Goal: Task Accomplishment & Management: Manage account settings

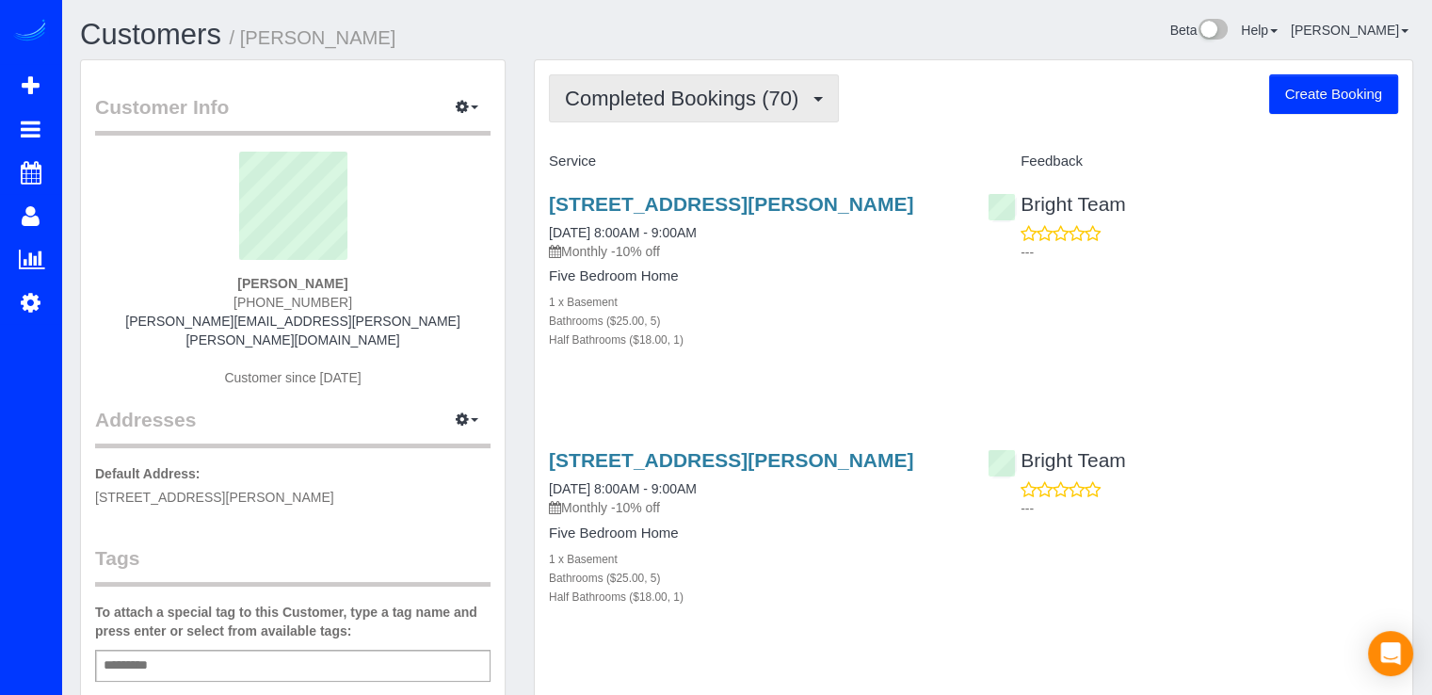
click at [761, 103] on span "Completed Bookings (70)" at bounding box center [686, 99] width 243 height 24
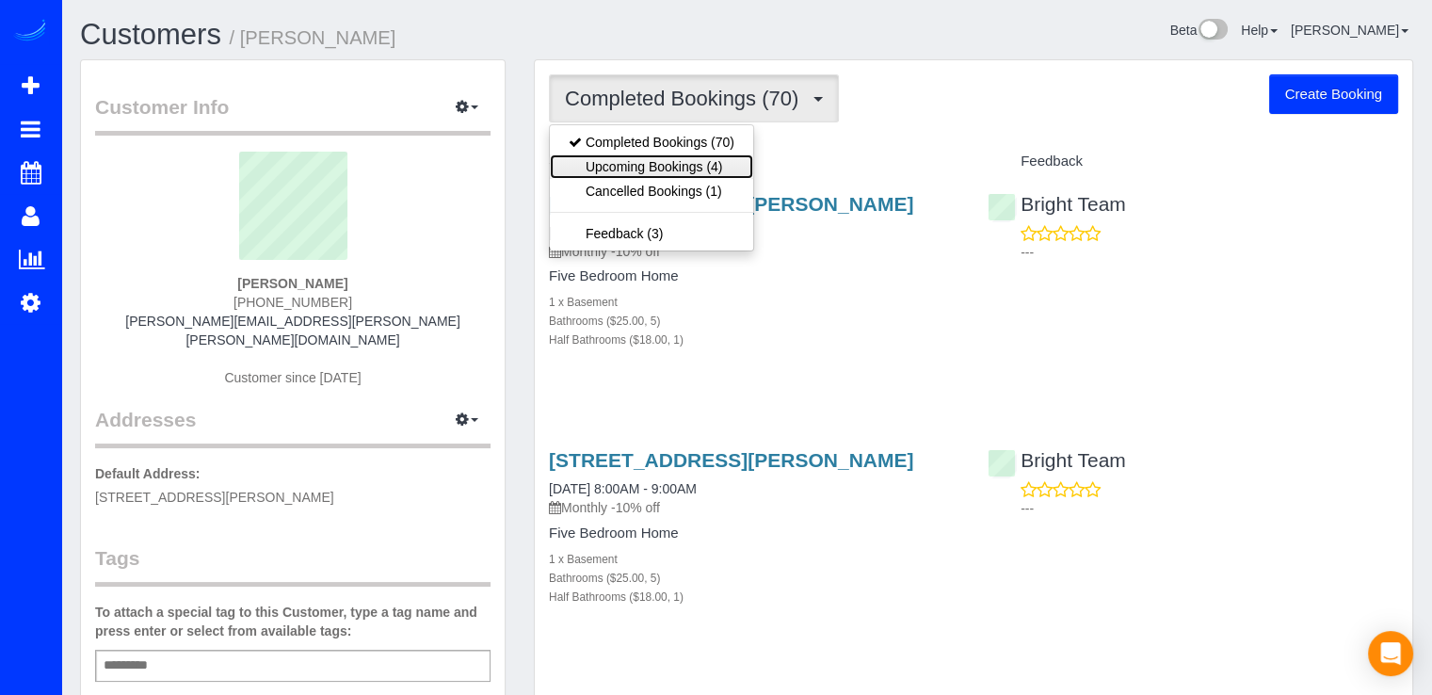
click at [739, 170] on link "Upcoming Bookings (4)" at bounding box center [651, 166] width 203 height 24
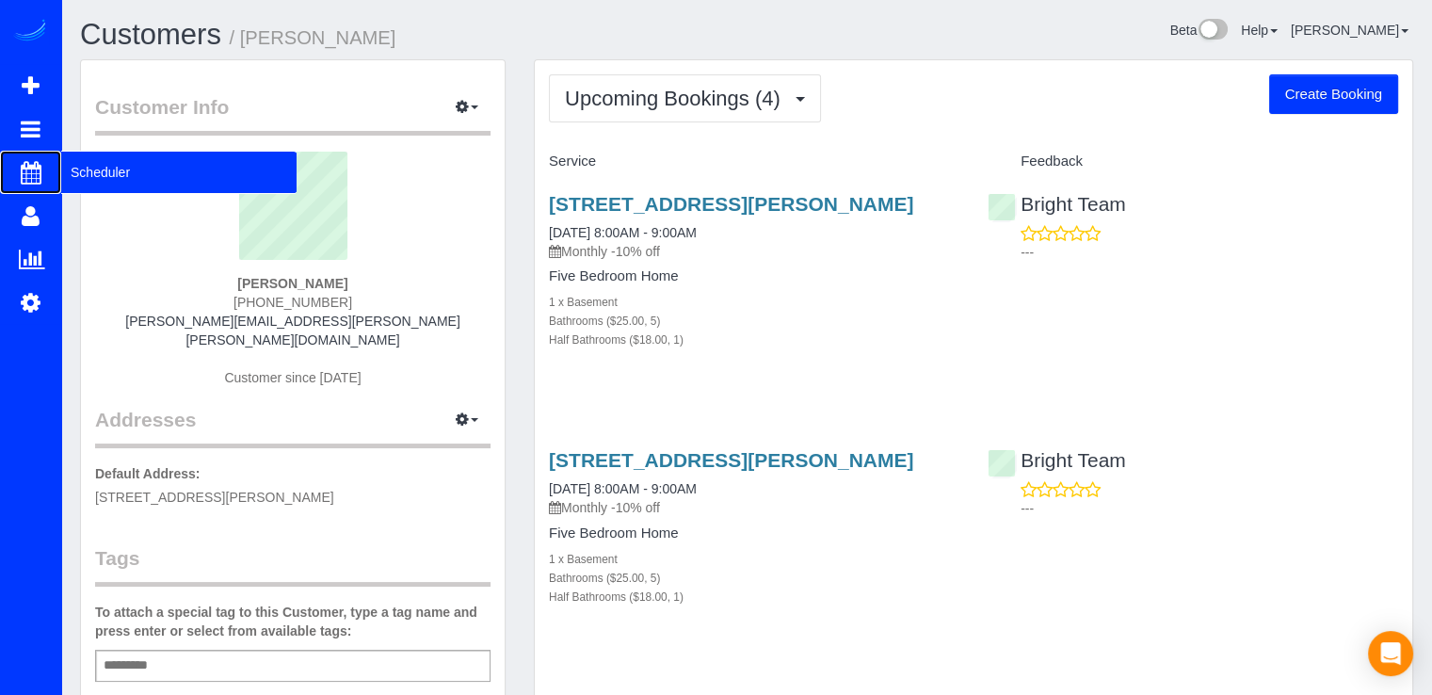
click at [85, 169] on span "Scheduler" at bounding box center [178, 172] width 235 height 43
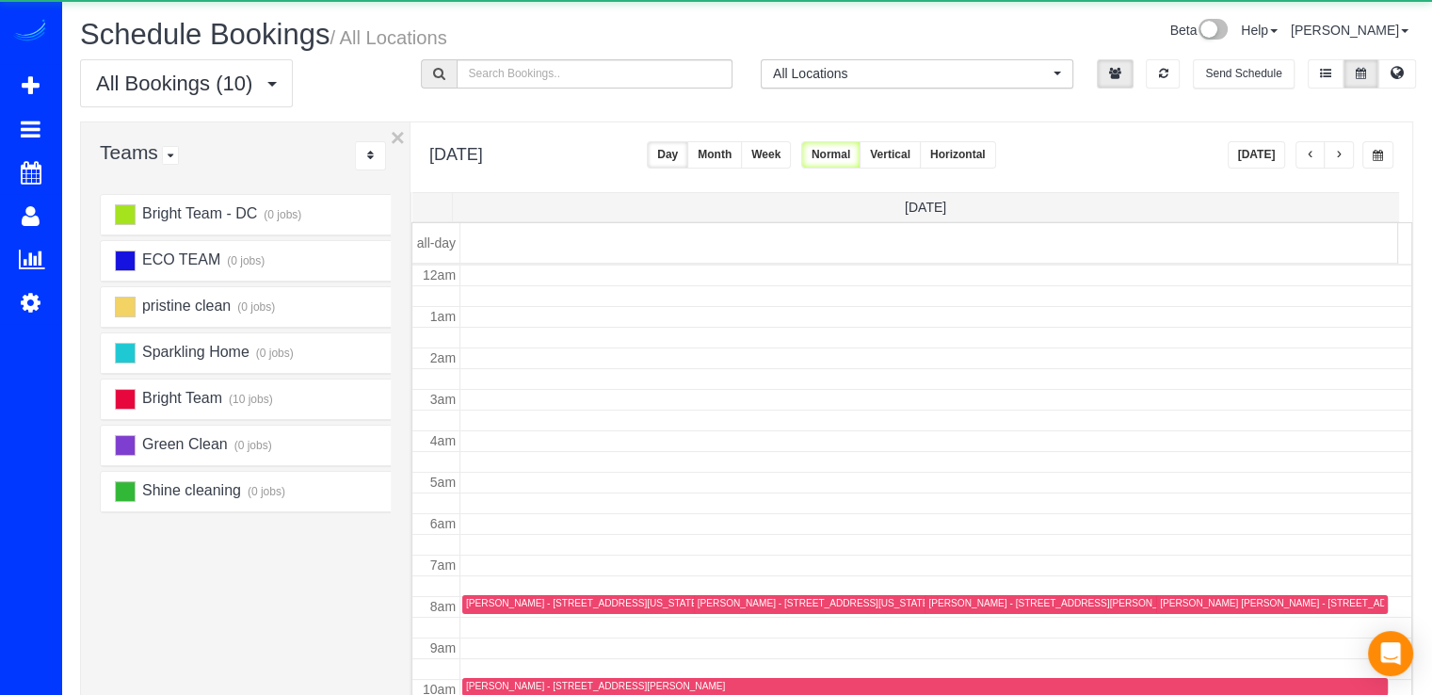
scroll to position [248, 0]
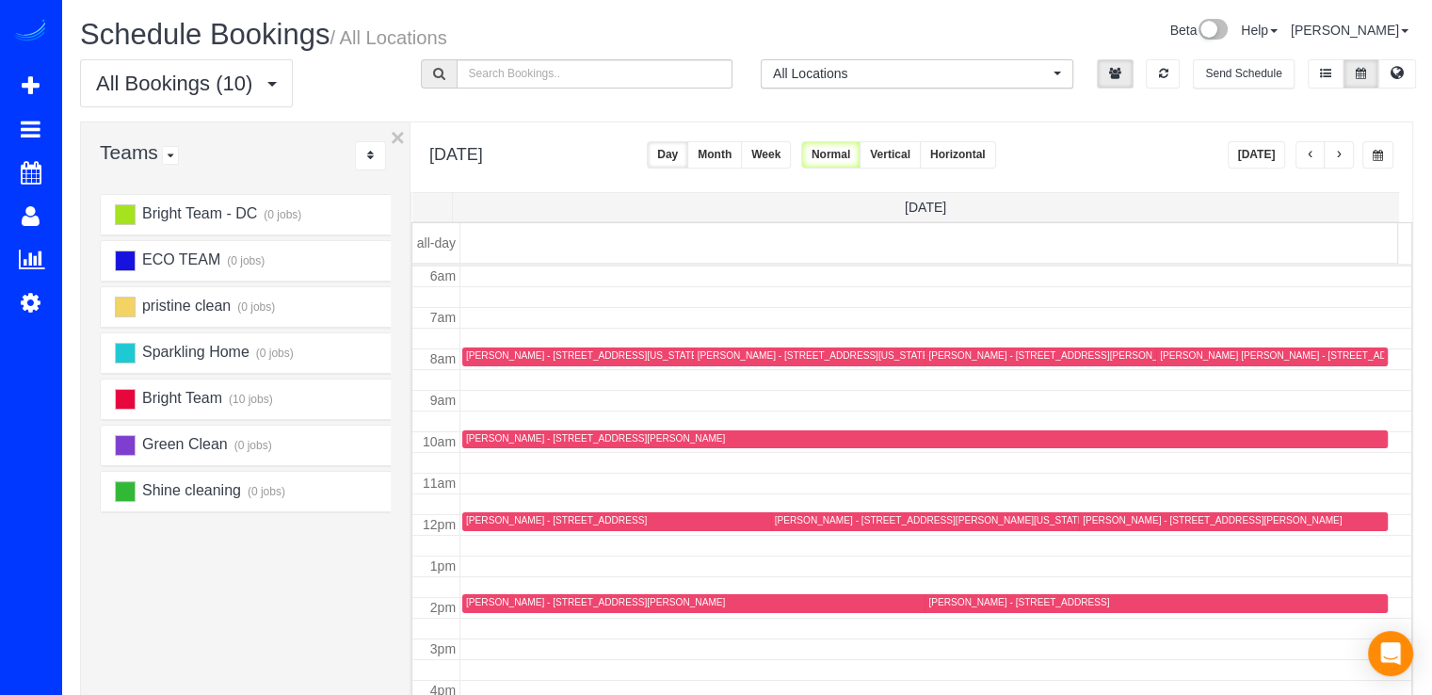
click at [1273, 158] on button "[DATE]" at bounding box center [1257, 154] width 58 height 27
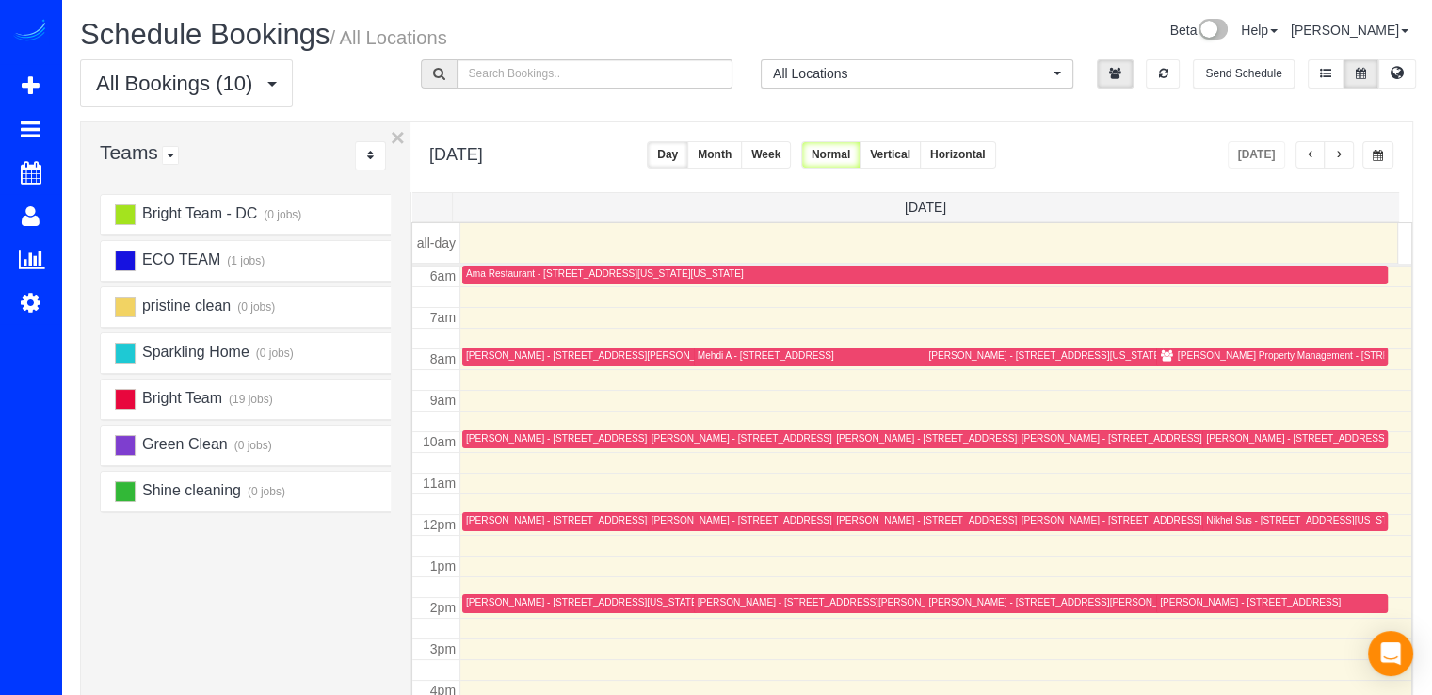
click at [1313, 159] on span "button" at bounding box center [1310, 155] width 9 height 11
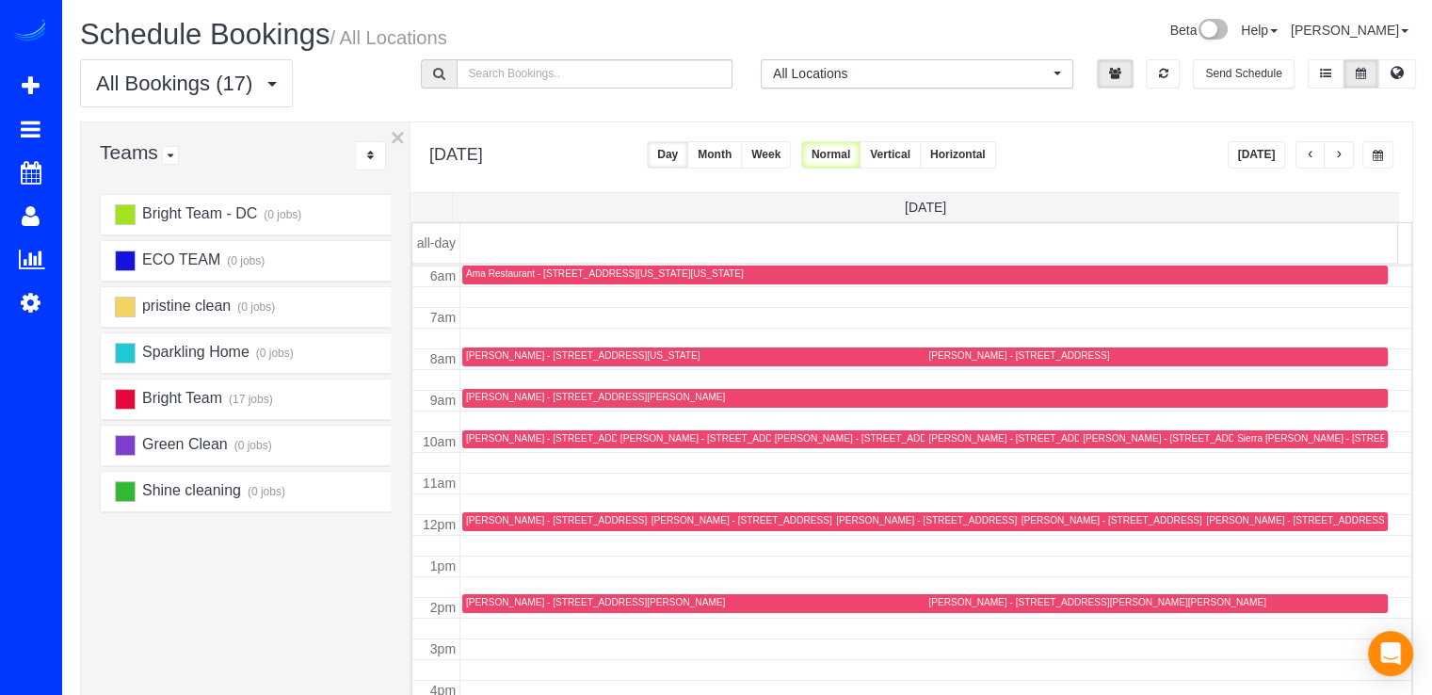
click at [1313, 159] on span "button" at bounding box center [1310, 155] width 9 height 11
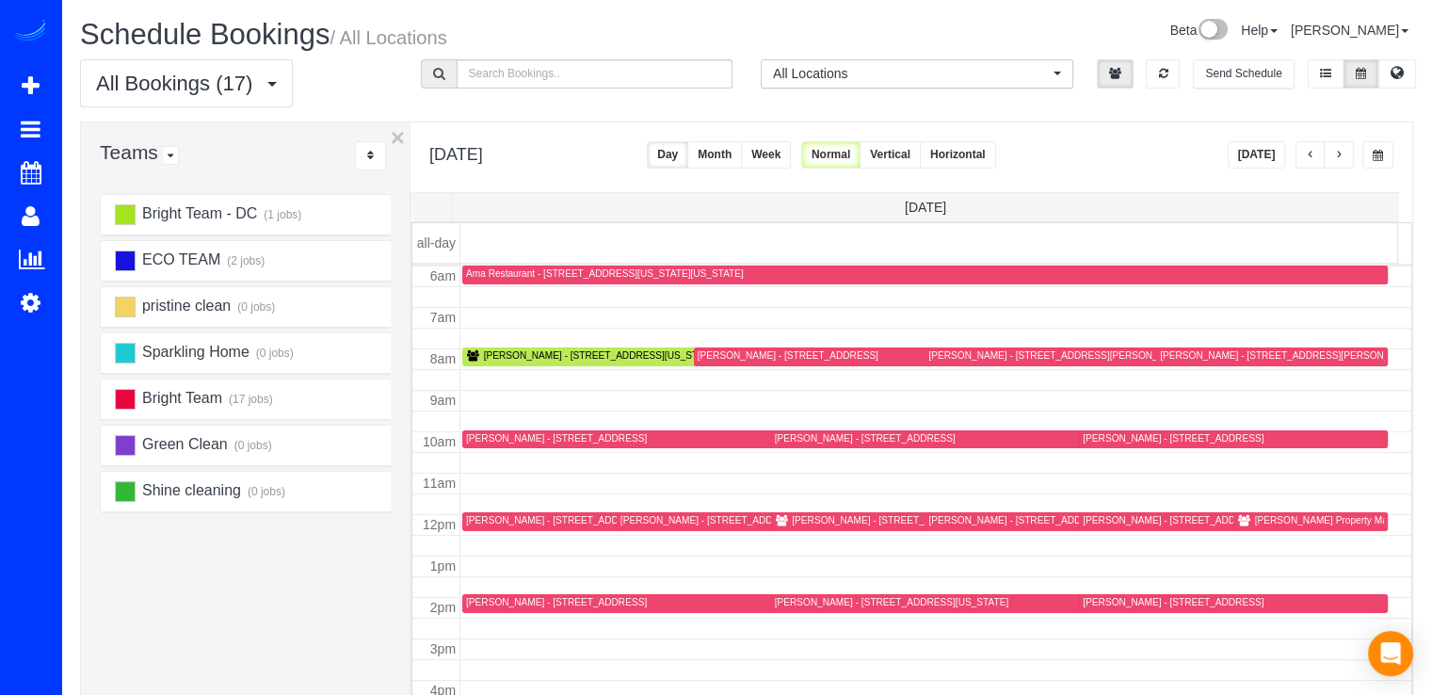
click at [795, 514] on div "Lori Graham - 8588 Coral Gables Lane, Vienna, VA 22182" at bounding box center [882, 520] width 181 height 12
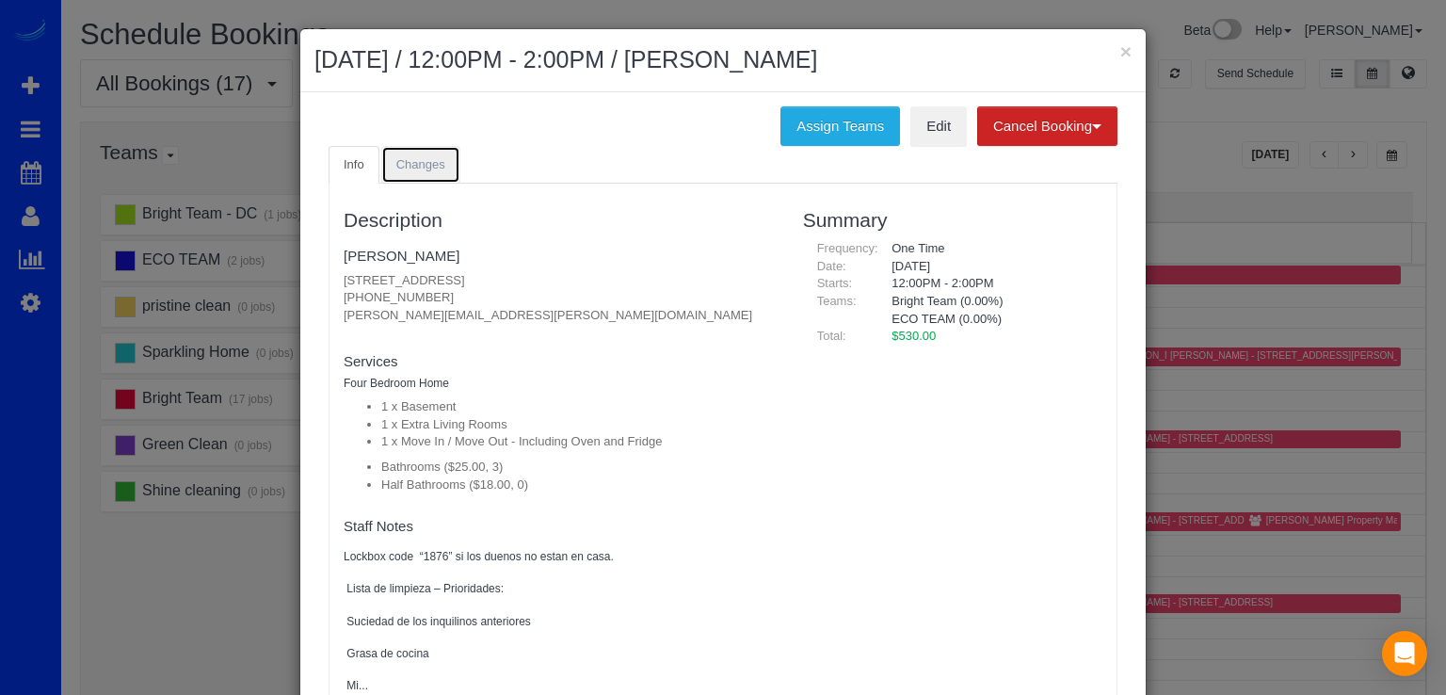
click at [437, 169] on link "Changes" at bounding box center [420, 165] width 79 height 39
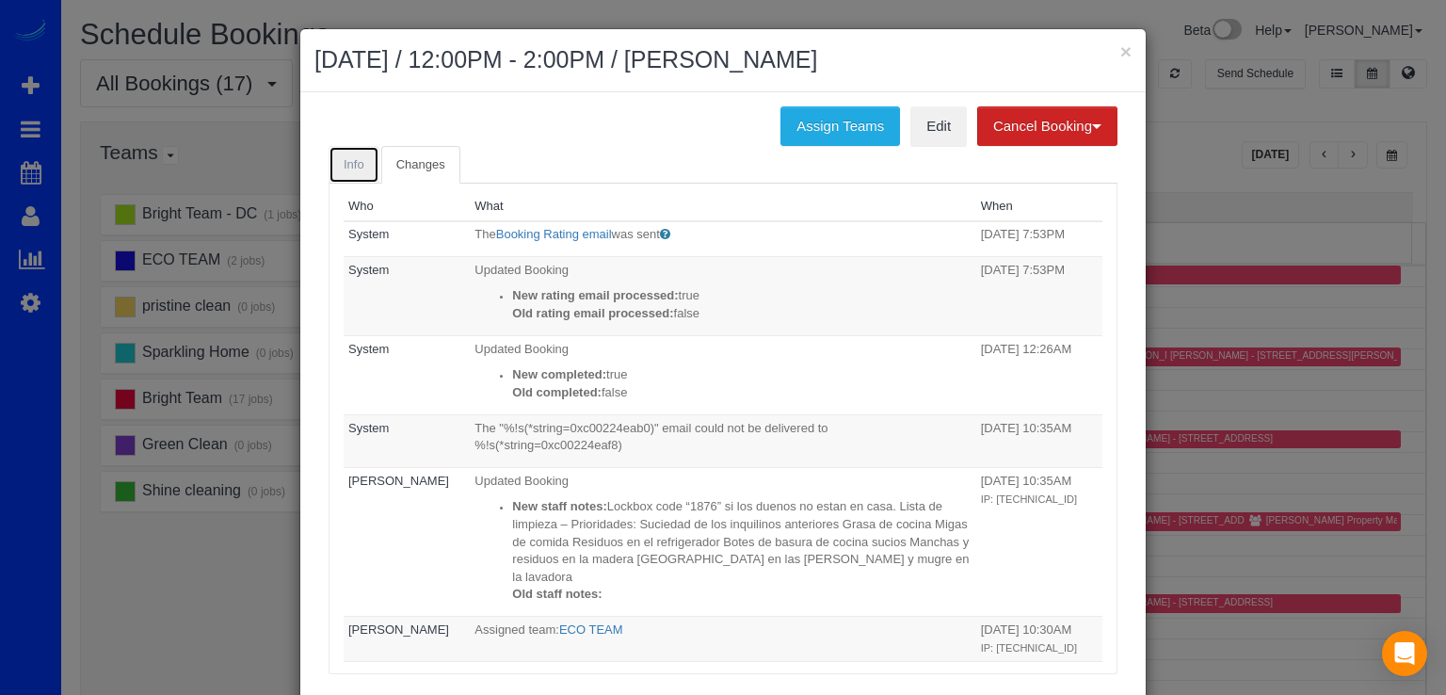
click at [361, 164] on link "Info" at bounding box center [354, 165] width 51 height 39
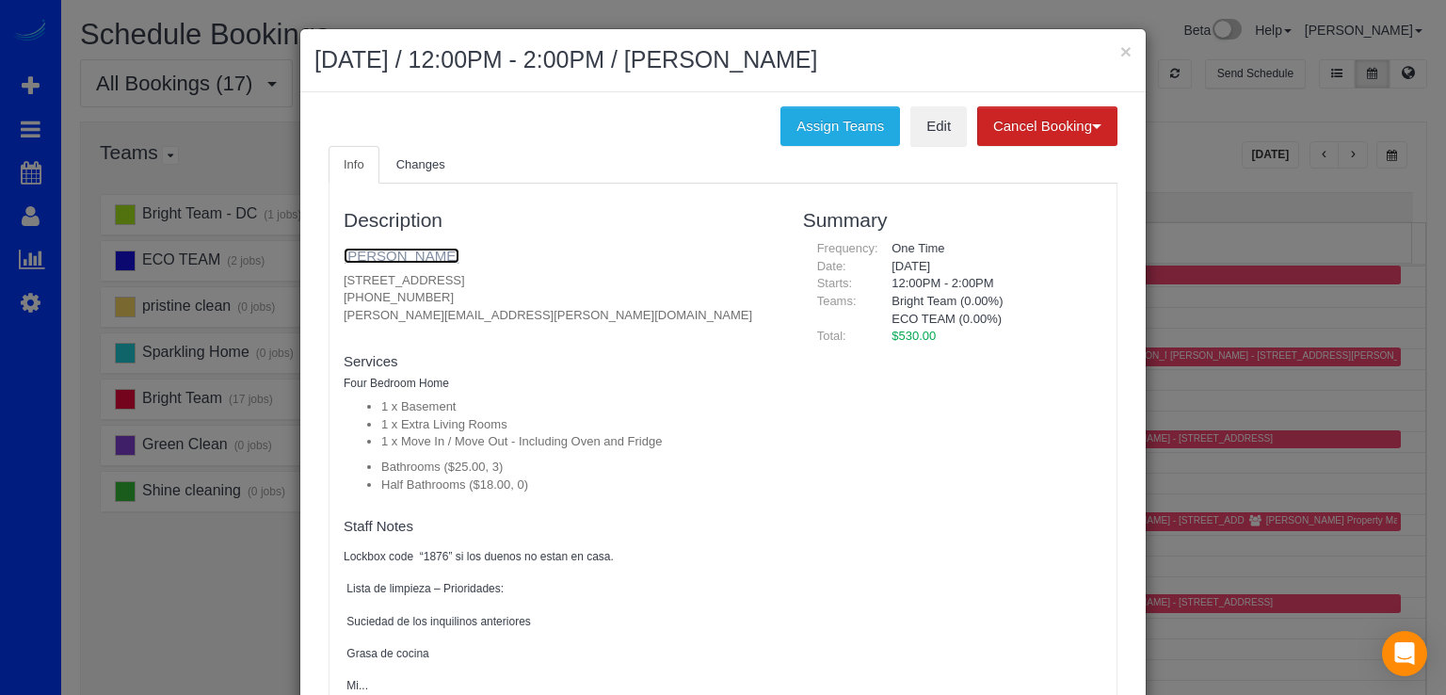
click at [401, 252] on link "[PERSON_NAME]" at bounding box center [402, 256] width 116 height 16
click at [1123, 47] on button "×" at bounding box center [1125, 51] width 11 height 20
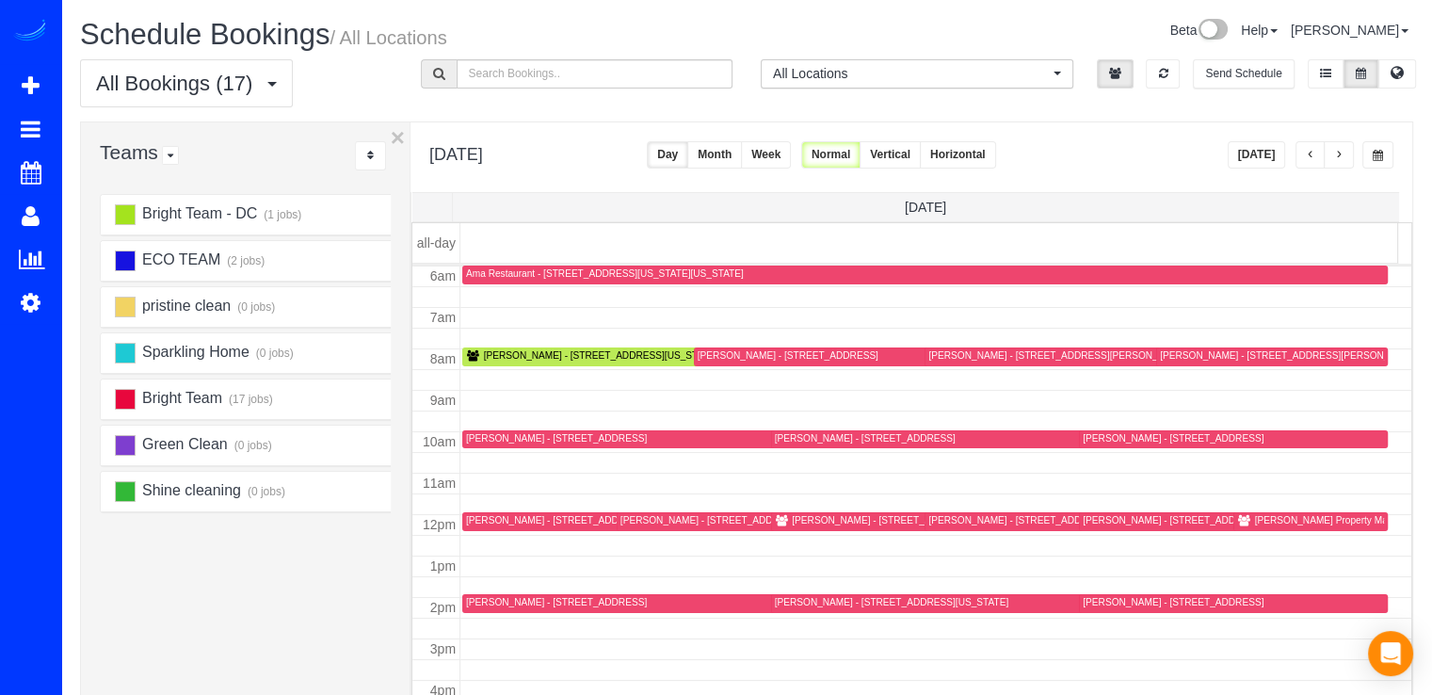
click at [1271, 159] on button "Today" at bounding box center [1257, 154] width 58 height 27
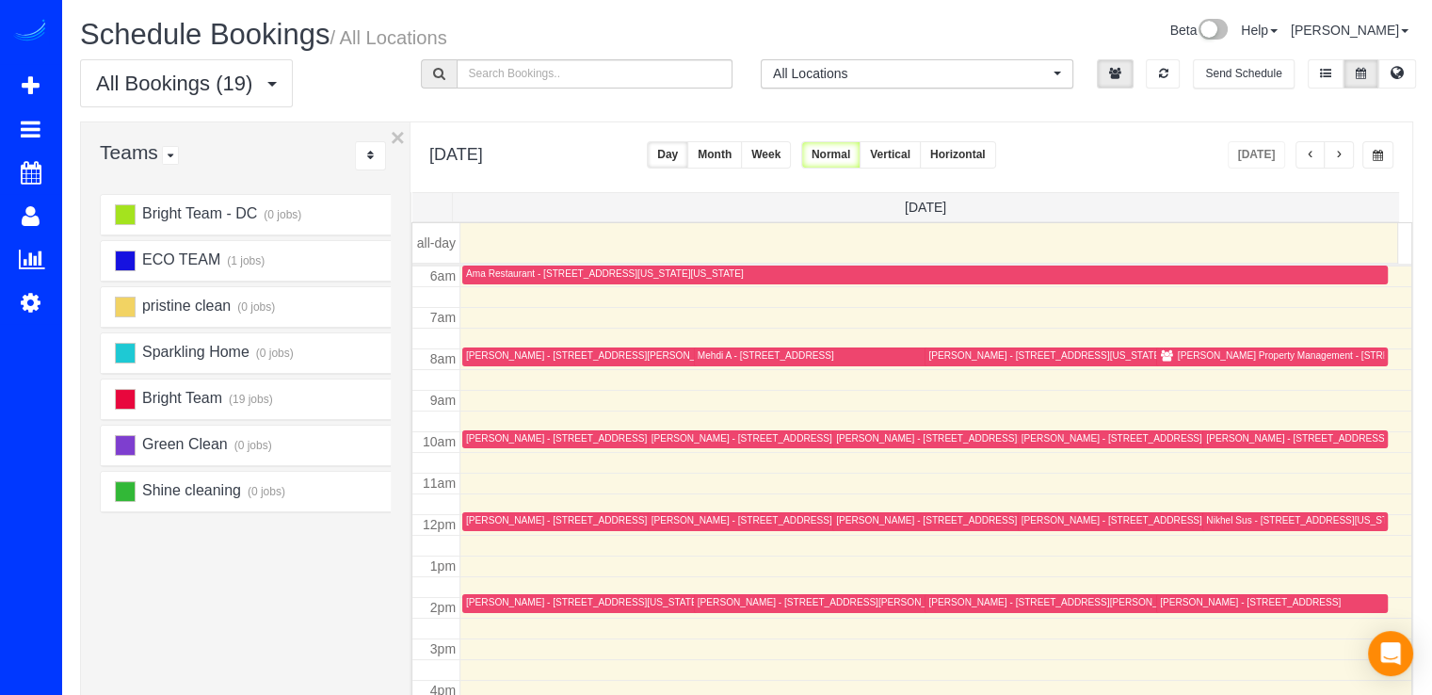
click at [1341, 158] on span "button" at bounding box center [1338, 155] width 9 height 11
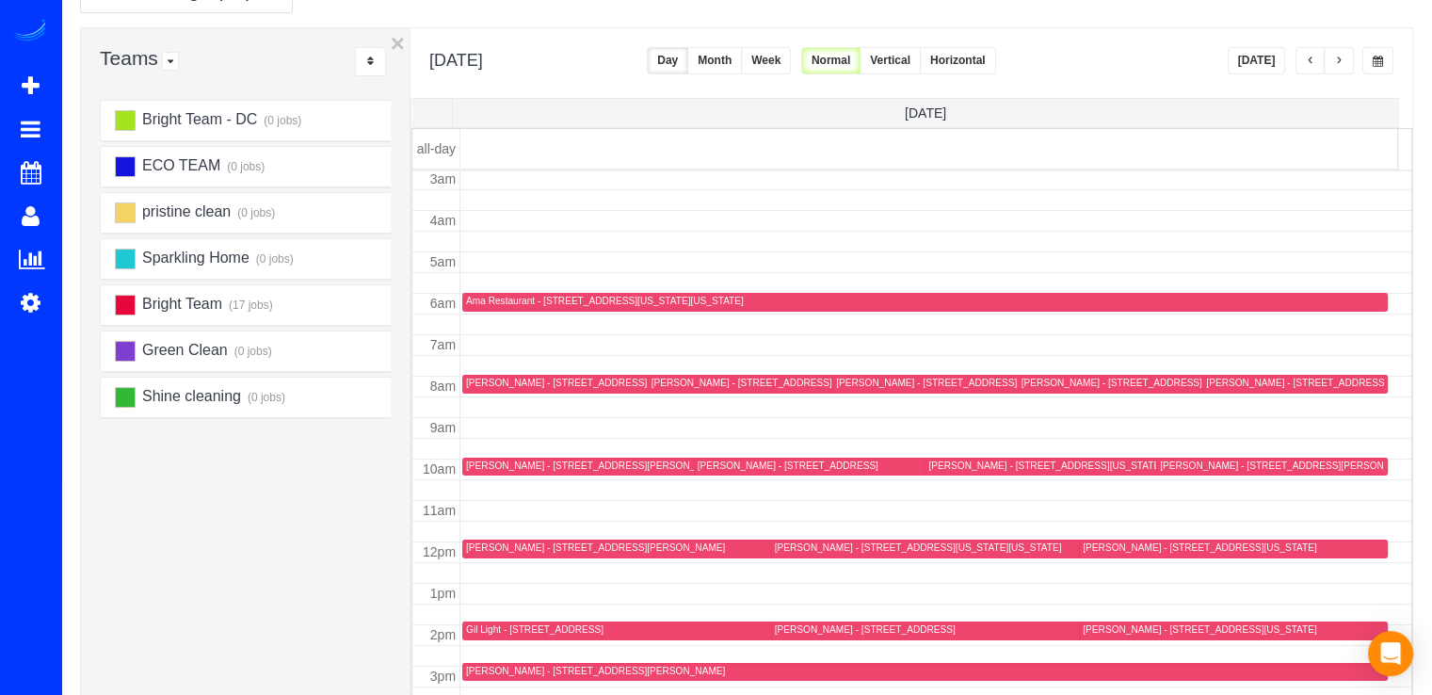
scroll to position [0, 0]
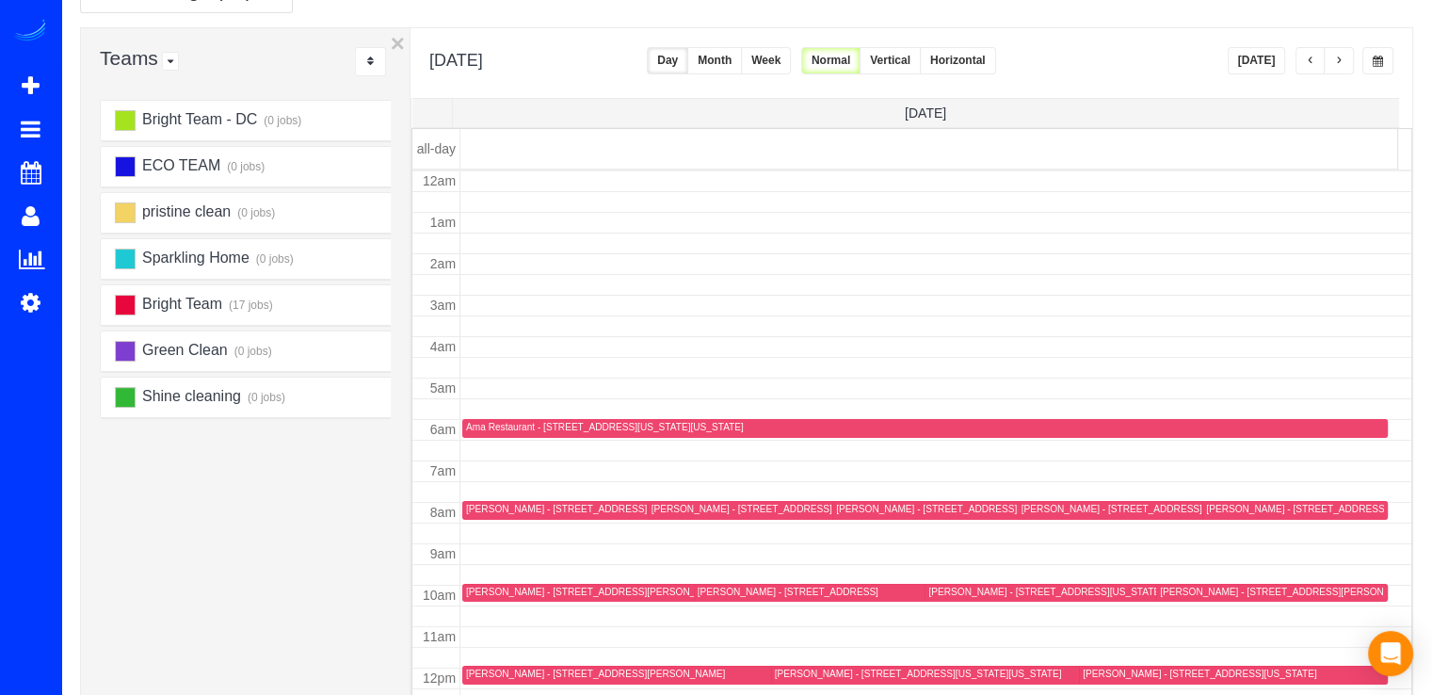
click at [1266, 48] on button "Today" at bounding box center [1257, 60] width 58 height 27
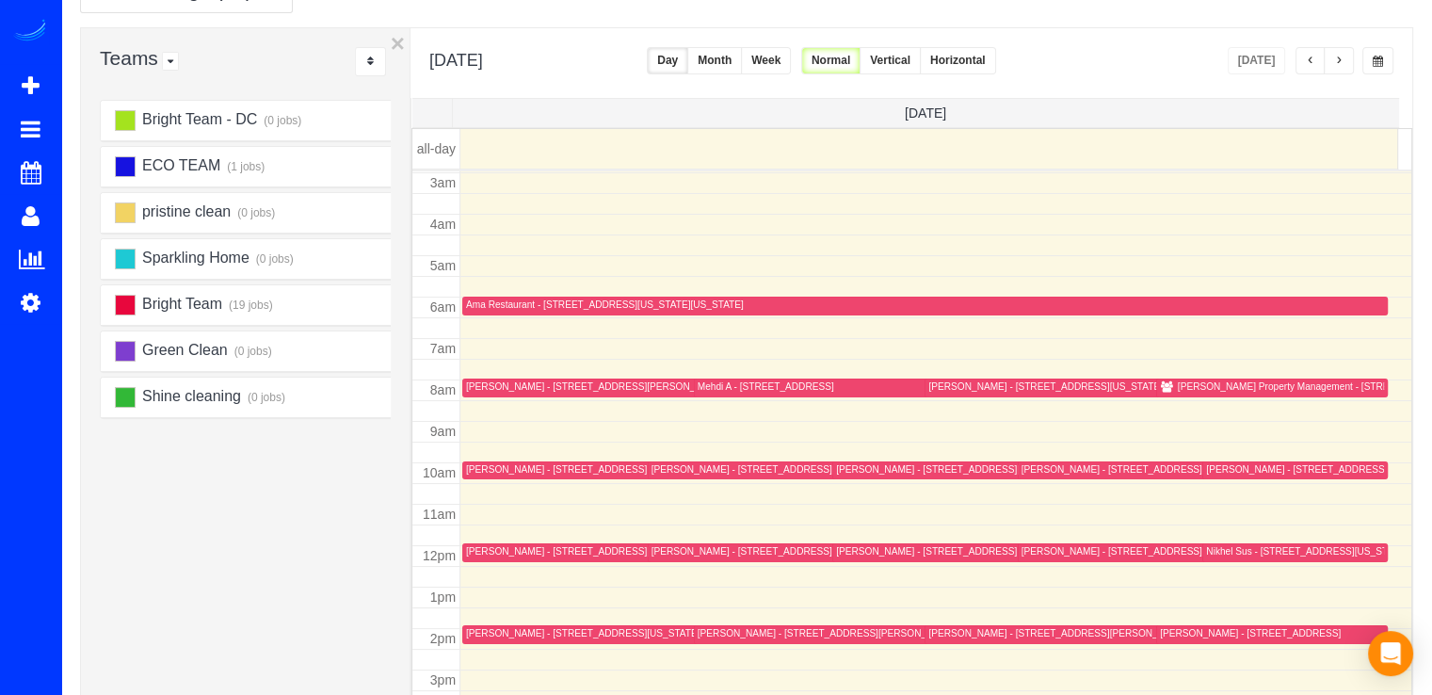
scroll to position [248, 0]
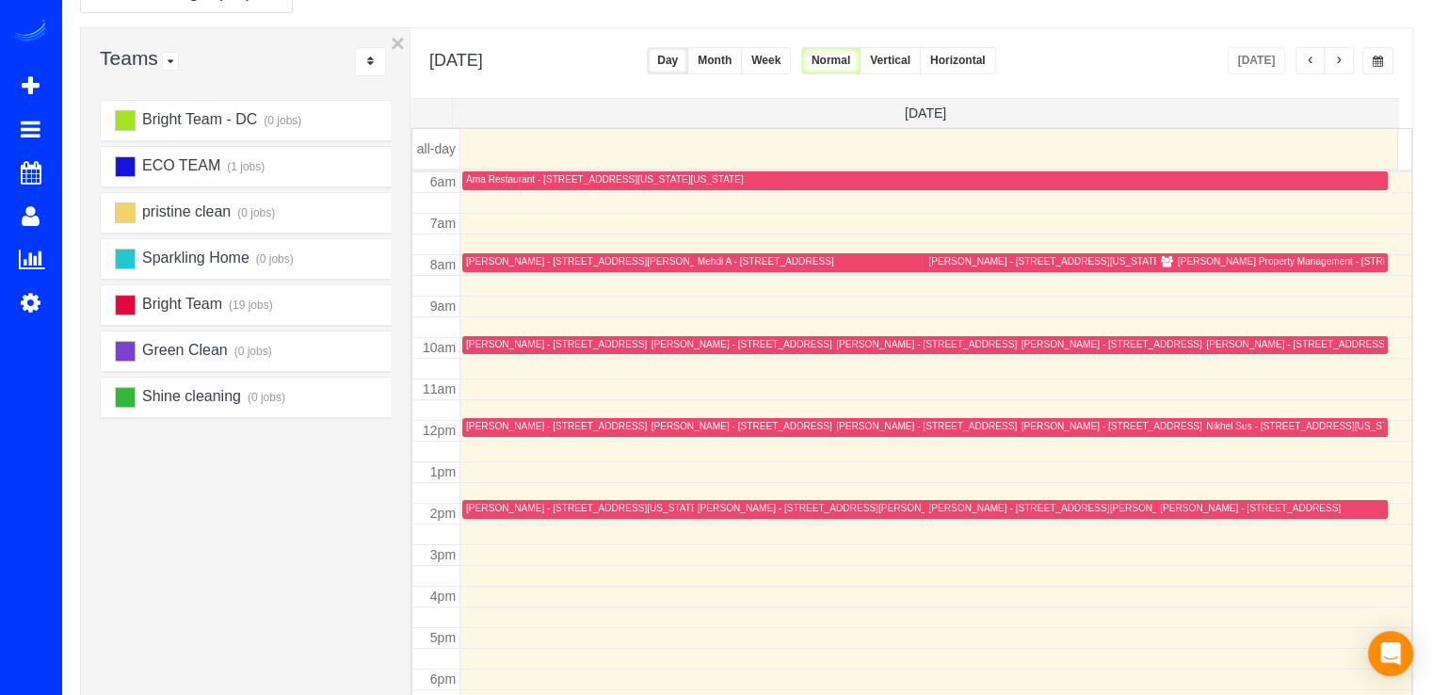
click at [1308, 66] on span "button" at bounding box center [1310, 61] width 9 height 11
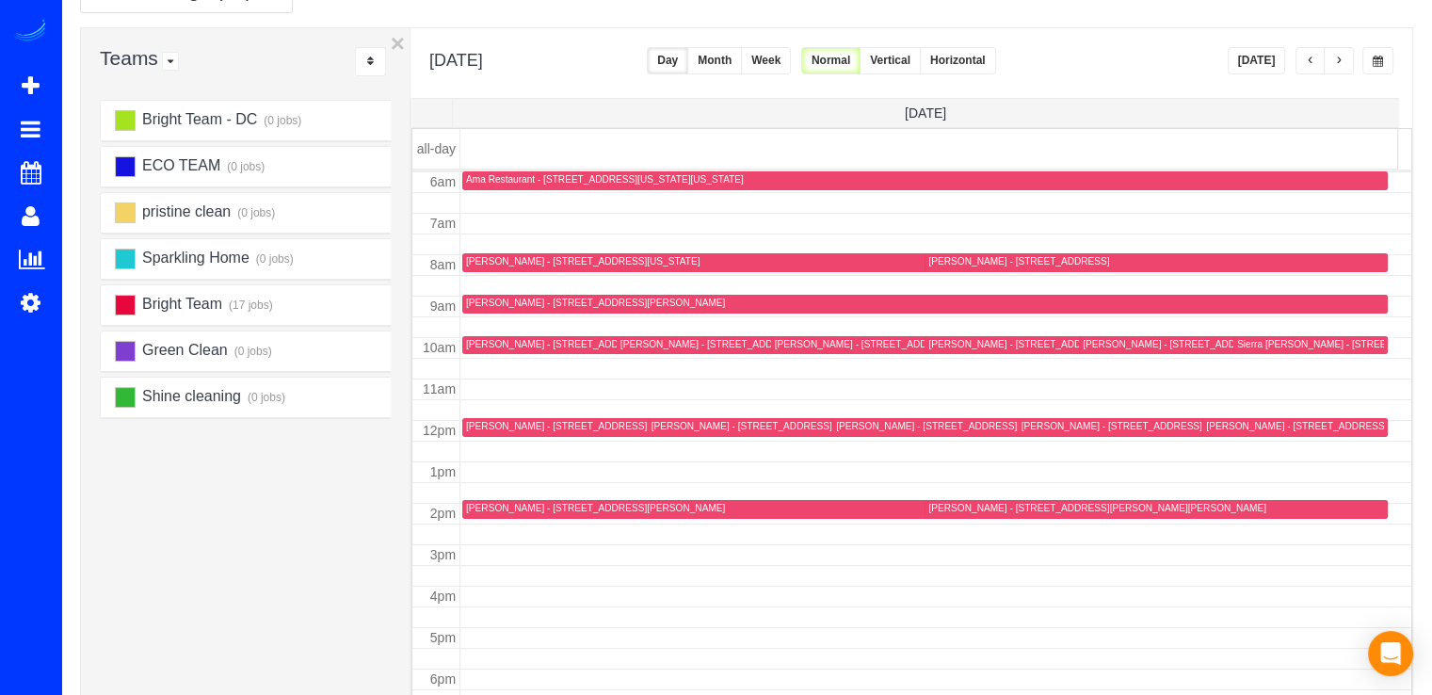
click at [651, 342] on div "Garrick Delzell - 1916 Grace Church Rd, Silver Spring, MD 20910" at bounding box center [749, 344] width 259 height 12
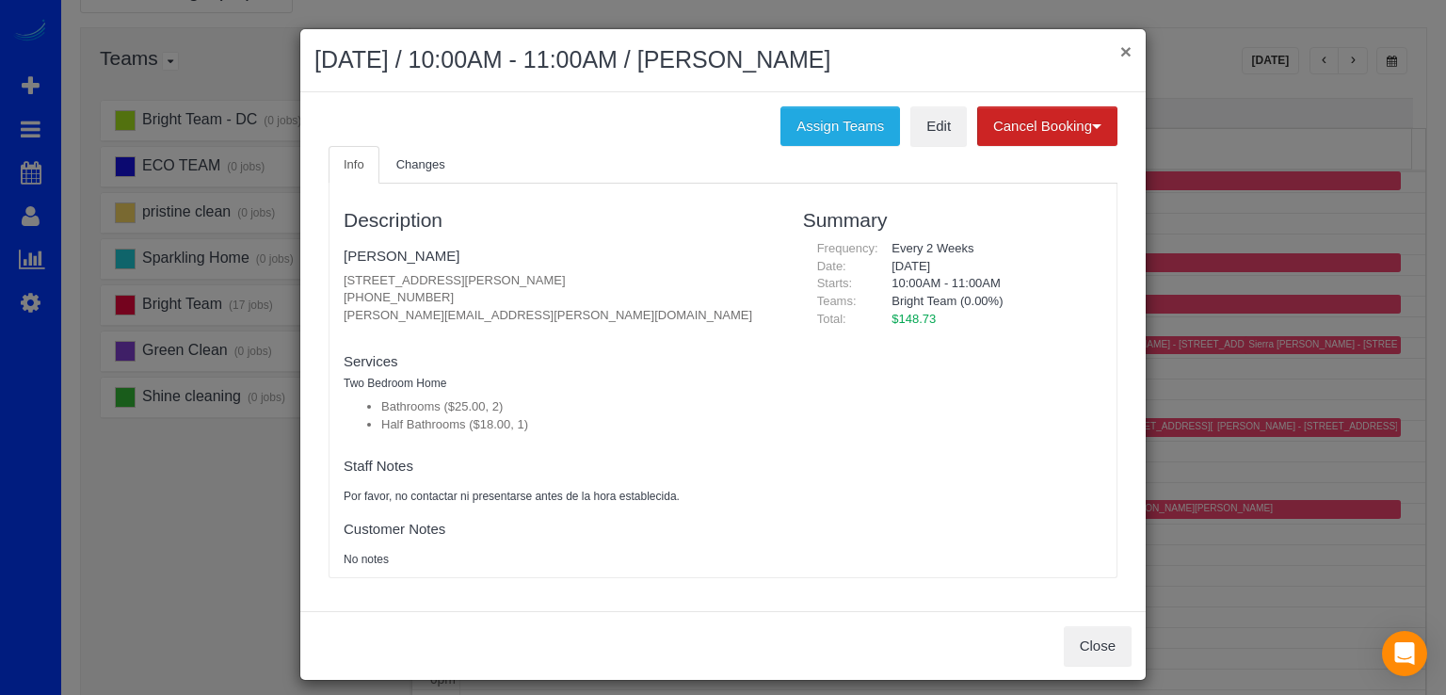
click at [1124, 42] on button "×" at bounding box center [1125, 51] width 11 height 20
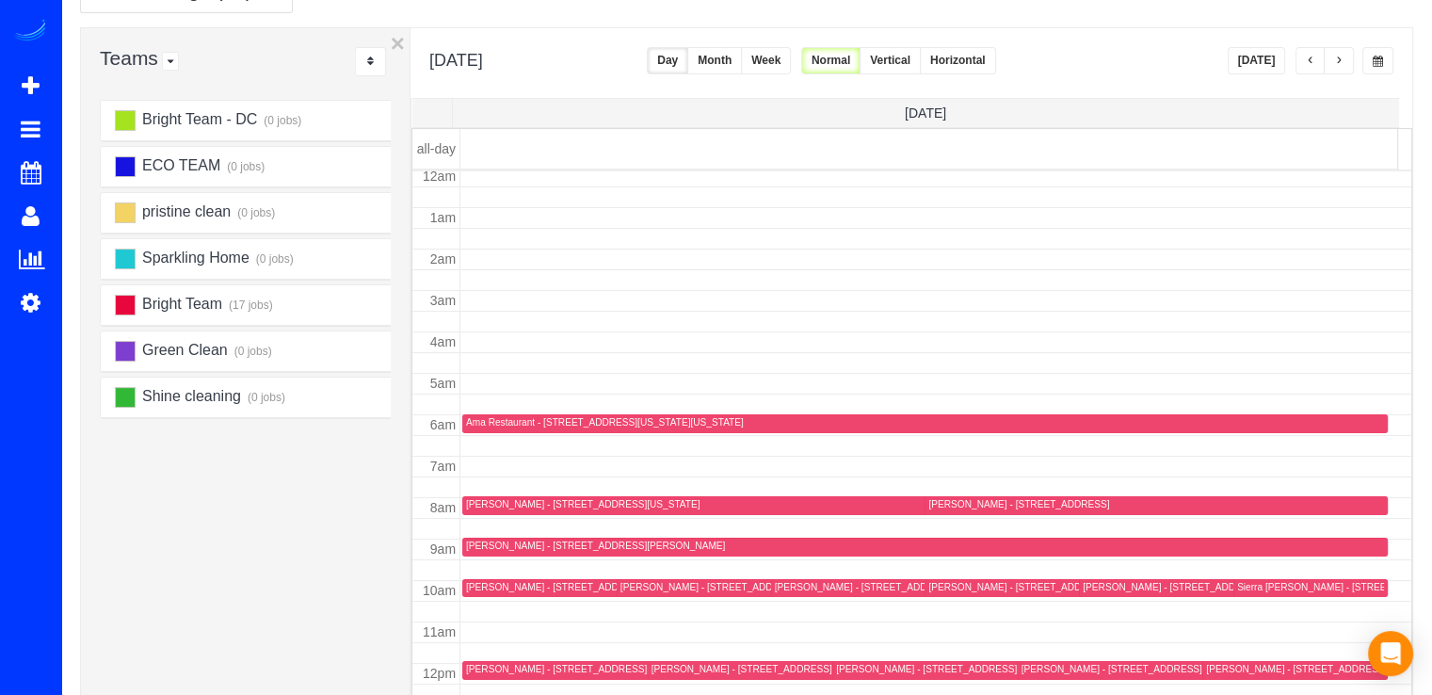
scroll to position [0, 0]
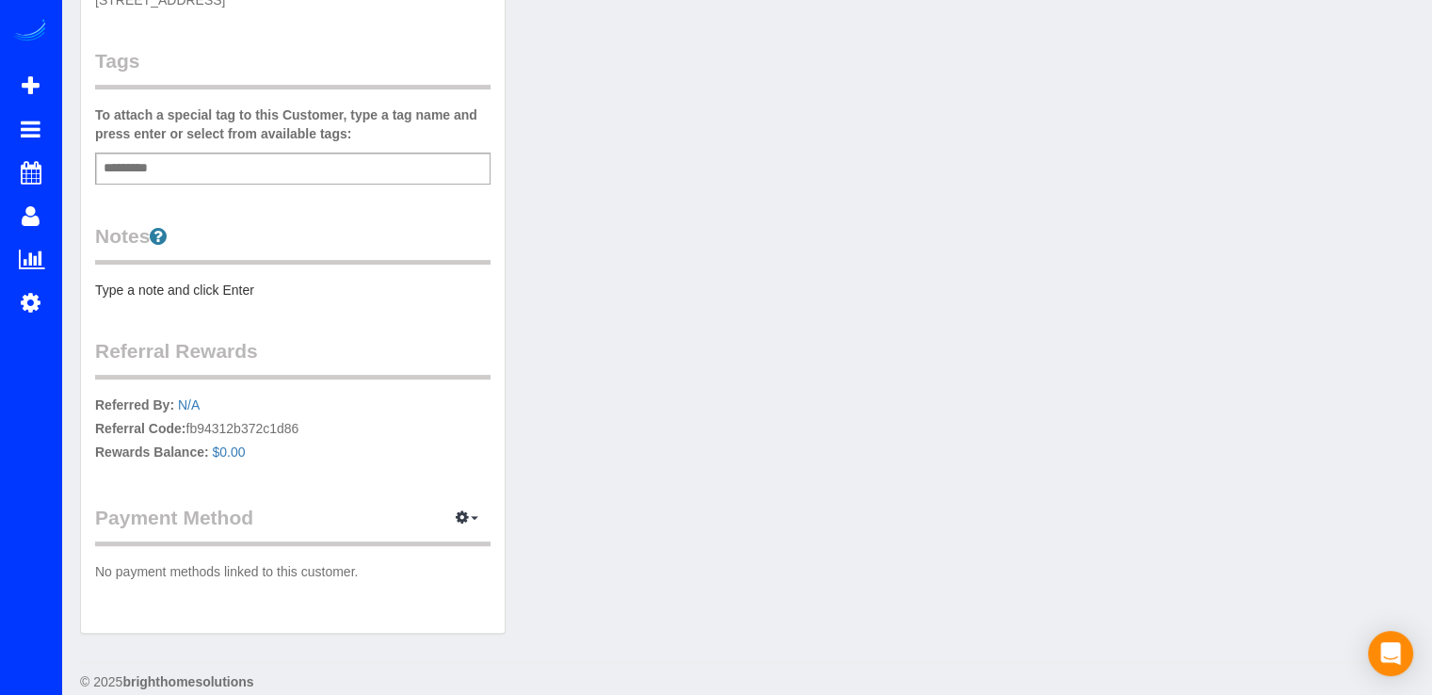
scroll to position [519, 0]
drag, startPoint x: 447, startPoint y: 479, endPoint x: 453, endPoint y: 488, distance: 10.2
click at [448, 481] on div "Customer Info Edit Contact Info Send Message Email Preferences Special Sales Ta…" at bounding box center [293, 86] width 424 height 1088
click at [458, 508] on icon "button" at bounding box center [462, 513] width 13 height 11
click at [631, 488] on div "Customer Info Edit Contact Info Send Message Email Preferences Special Sales Ta…" at bounding box center [746, 95] width 1361 height 1109
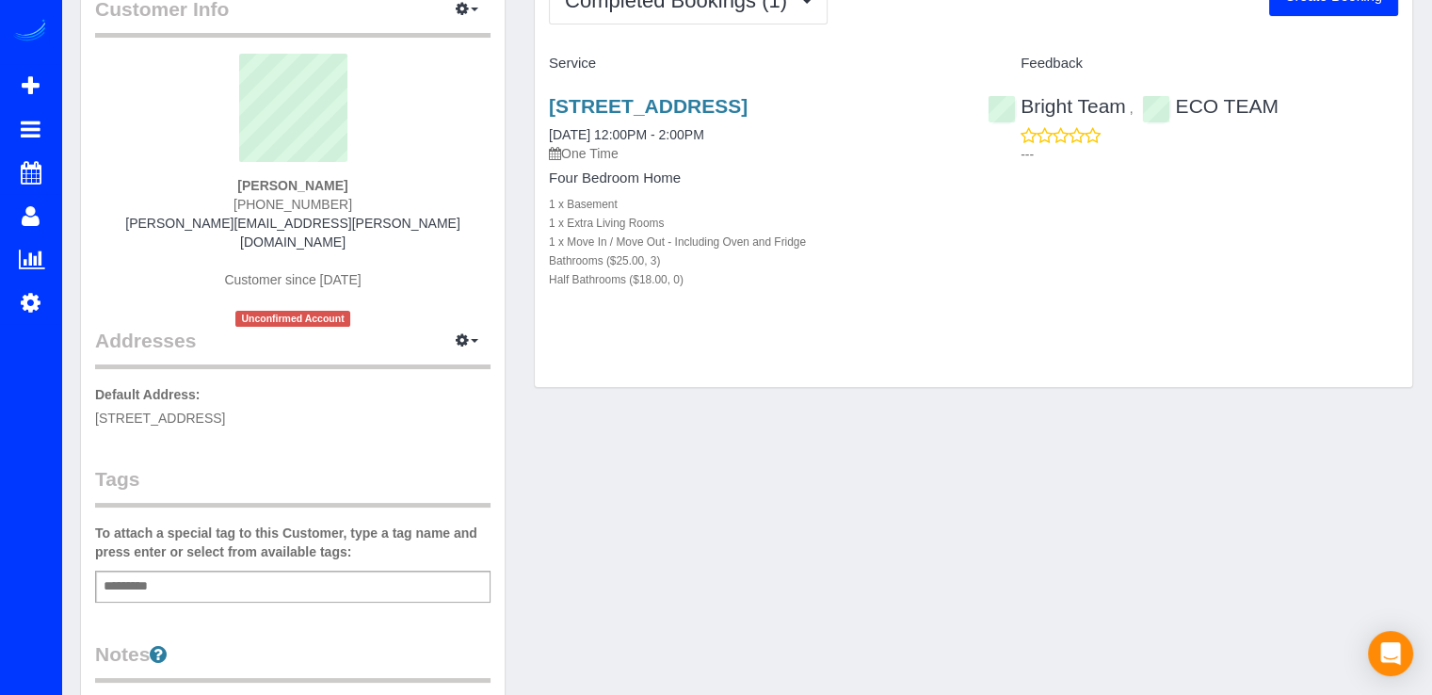
scroll to position [0, 0]
